Goal: Navigation & Orientation: Find specific page/section

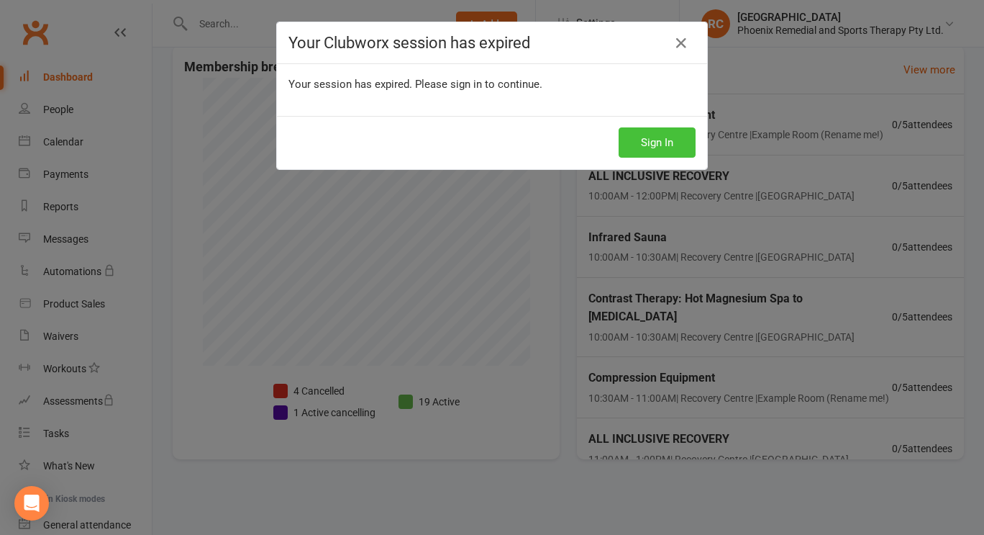
scroll to position [42, 0]
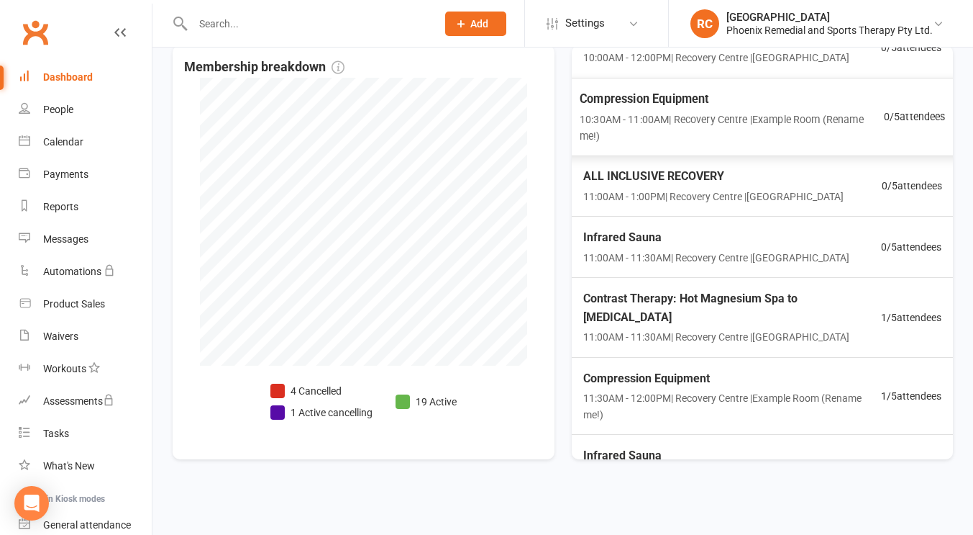
scroll to position [144, 0]
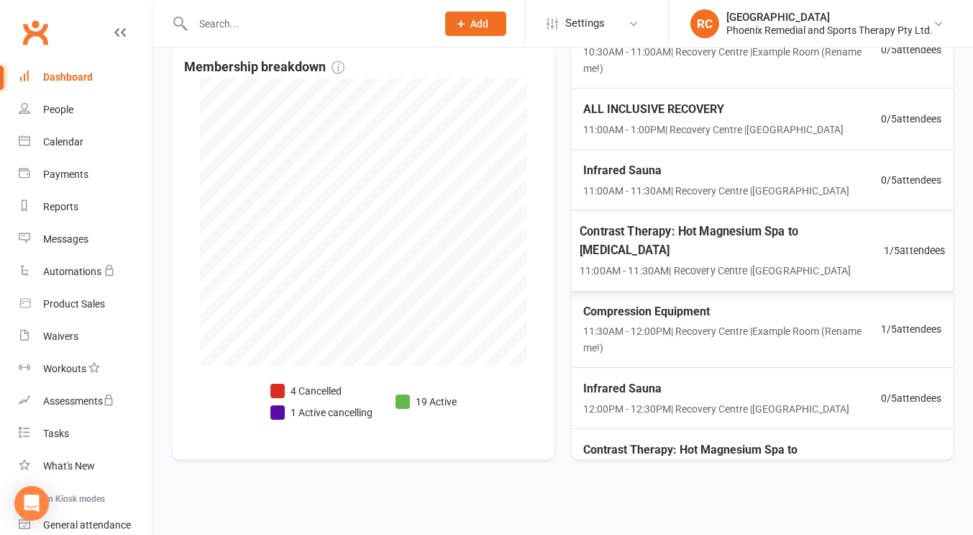
click at [801, 227] on span "Contrast Therapy: Hot Magnesium Spa to [MEDICAL_DATA]" at bounding box center [732, 240] width 304 height 37
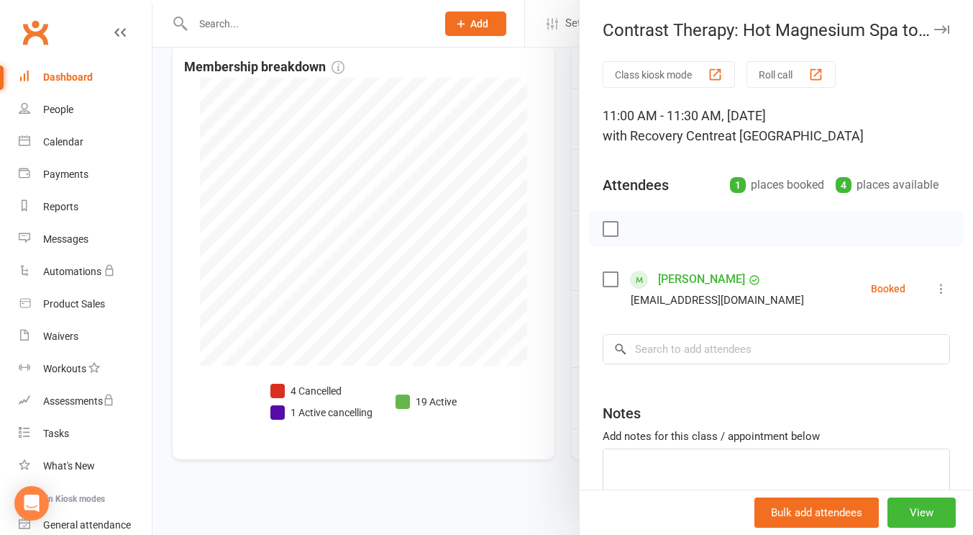
click at [532, 89] on div at bounding box center [563, 267] width 821 height 535
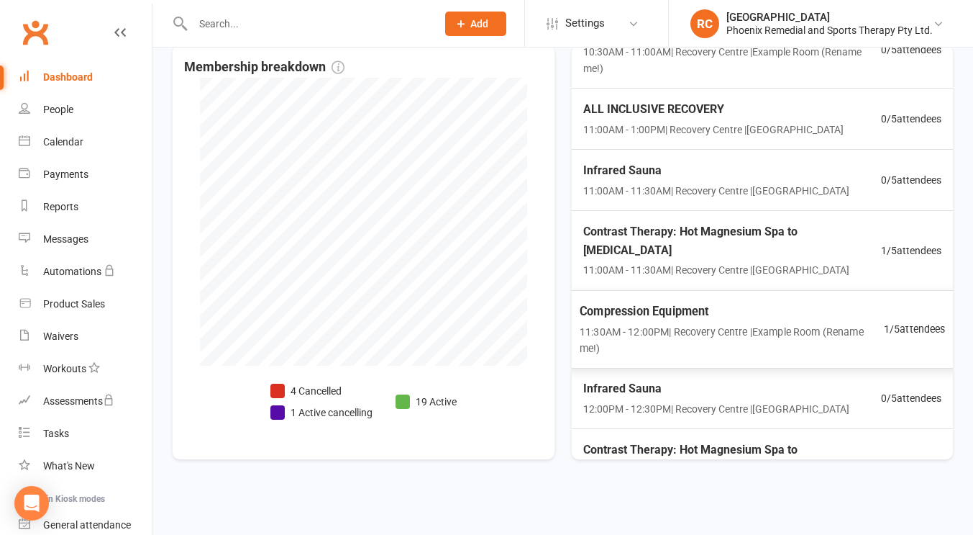
click at [736, 303] on div "Compression Equipment 11:30AM - 12:00PM | Recovery Centre | Example Room (Renam…" at bounding box center [732, 328] width 304 height 55
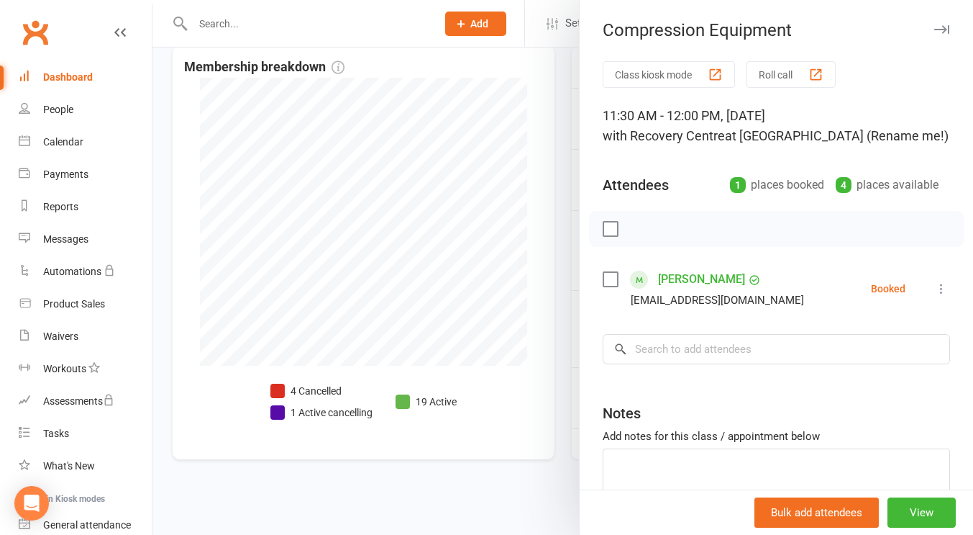
click at [512, 113] on div at bounding box center [563, 267] width 821 height 535
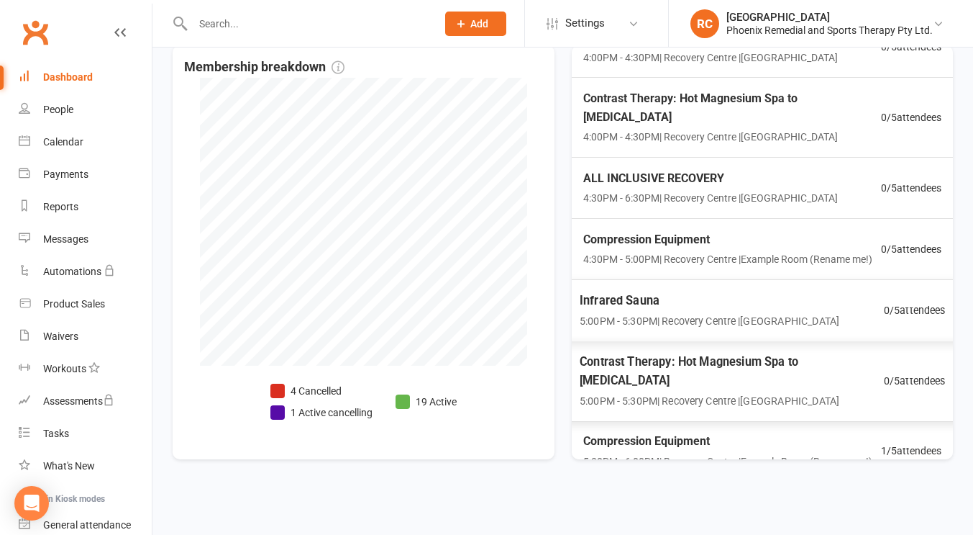
scroll to position [1537, 0]
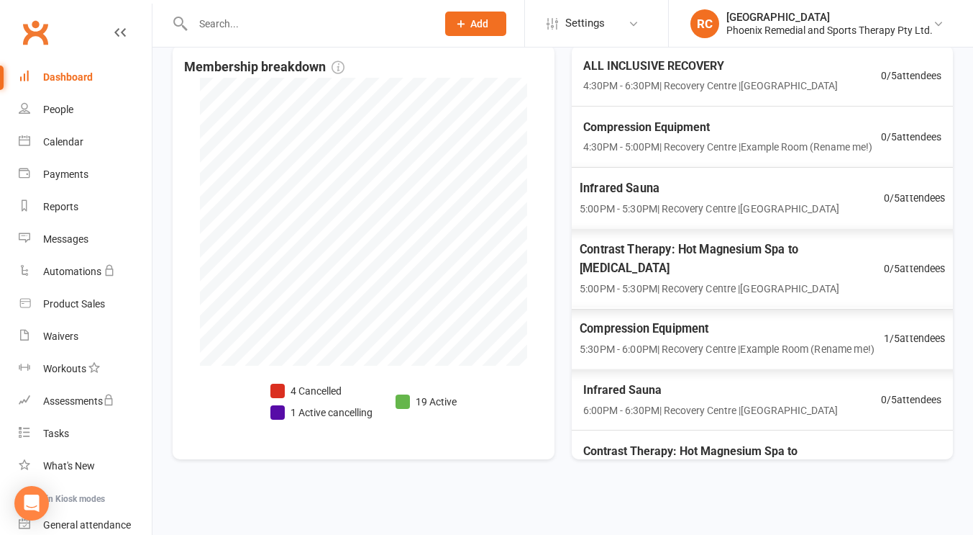
click at [700, 341] on span "5:30PM - 6:00PM | Recovery Centre | Example Room (Rename me!)" at bounding box center [727, 349] width 295 height 17
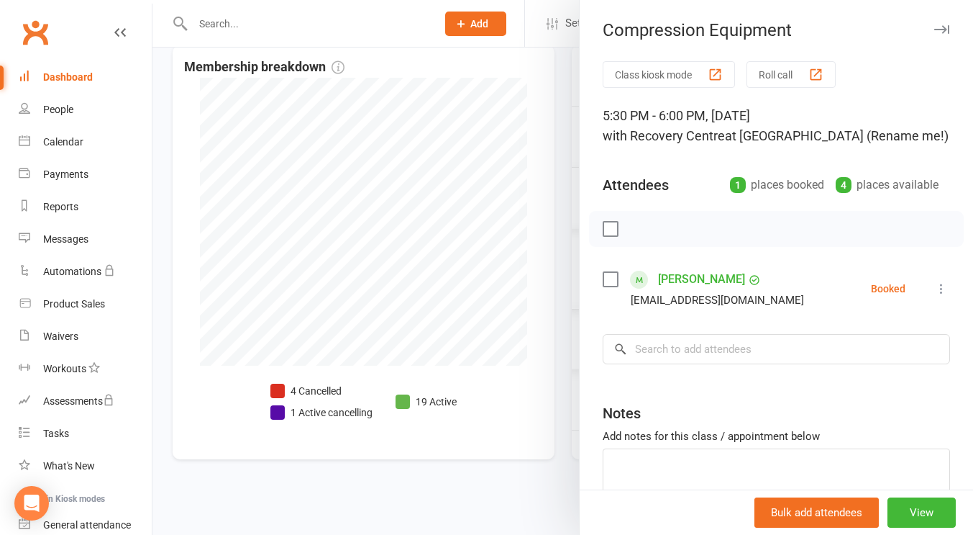
click at [539, 173] on div at bounding box center [563, 267] width 821 height 535
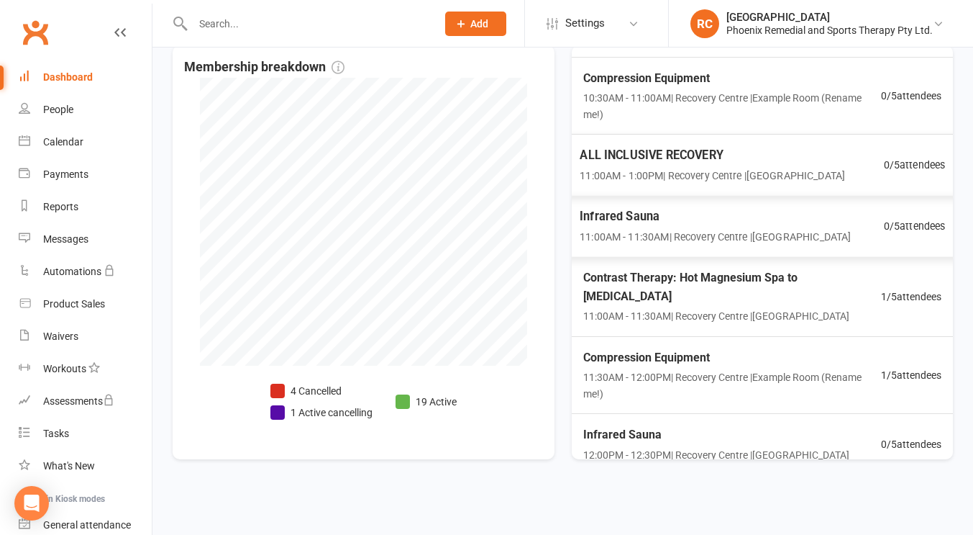
scroll to position [242, 0]
